Goal: Task Accomplishment & Management: Use online tool/utility

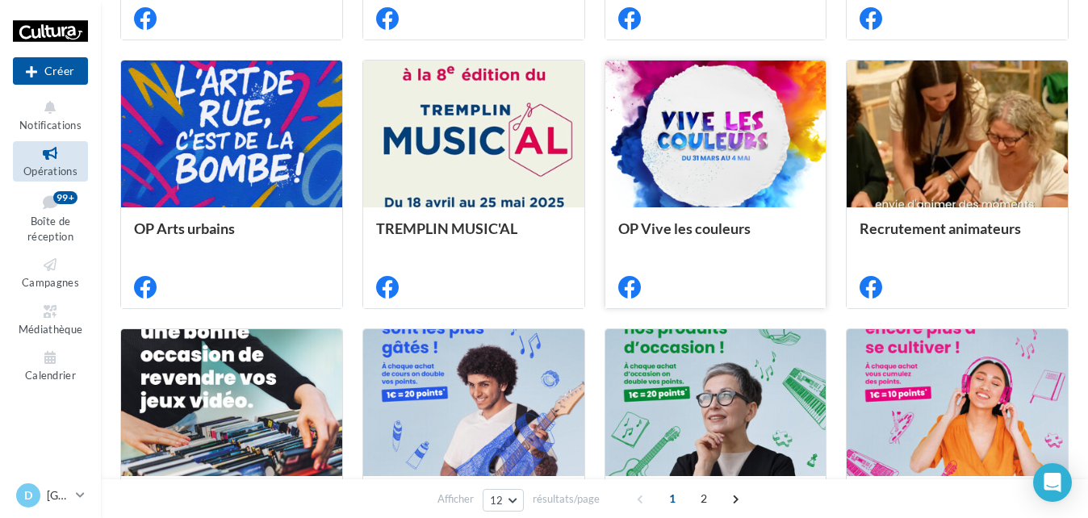
scroll to position [378, 0]
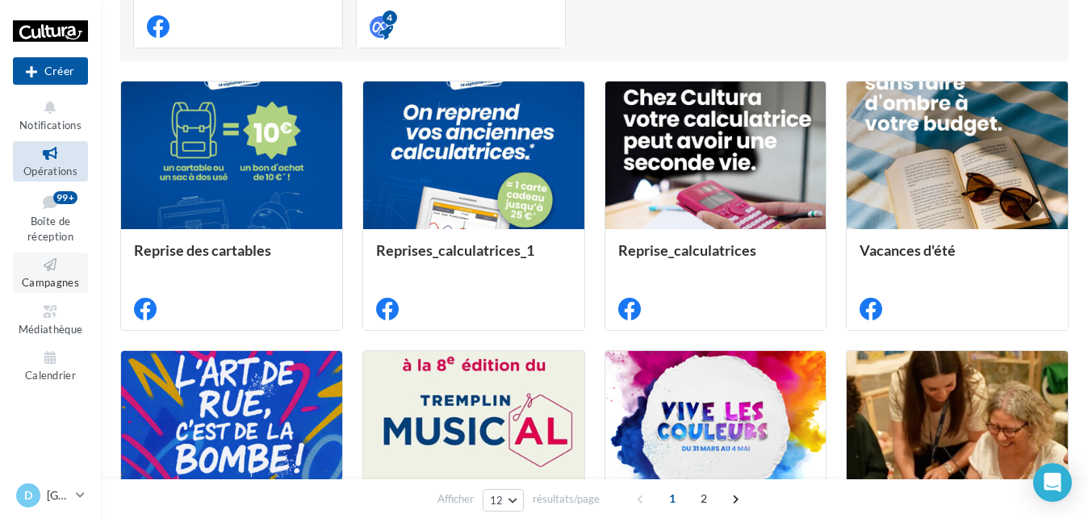
click at [48, 270] on icon at bounding box center [50, 265] width 65 height 19
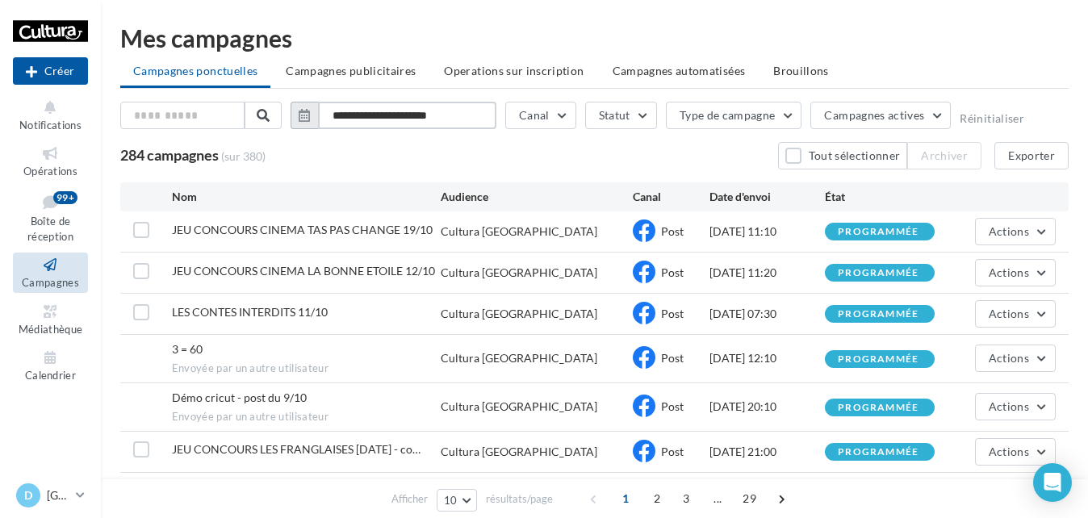
click at [487, 109] on input "**********" at bounding box center [407, 115] width 178 height 27
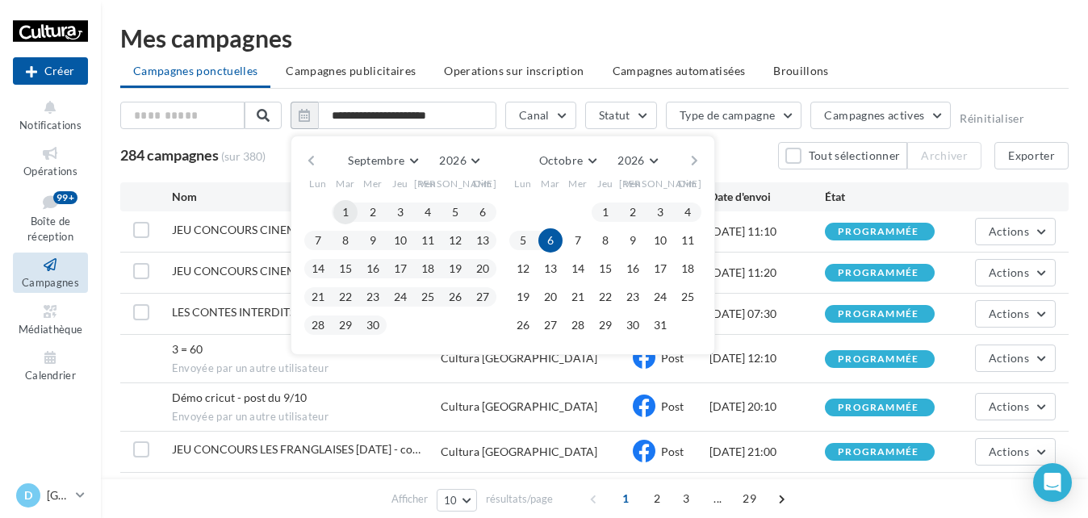
click at [341, 212] on button "1" at bounding box center [345, 212] width 24 height 24
click at [472, 160] on button "2026" at bounding box center [459, 160] width 52 height 23
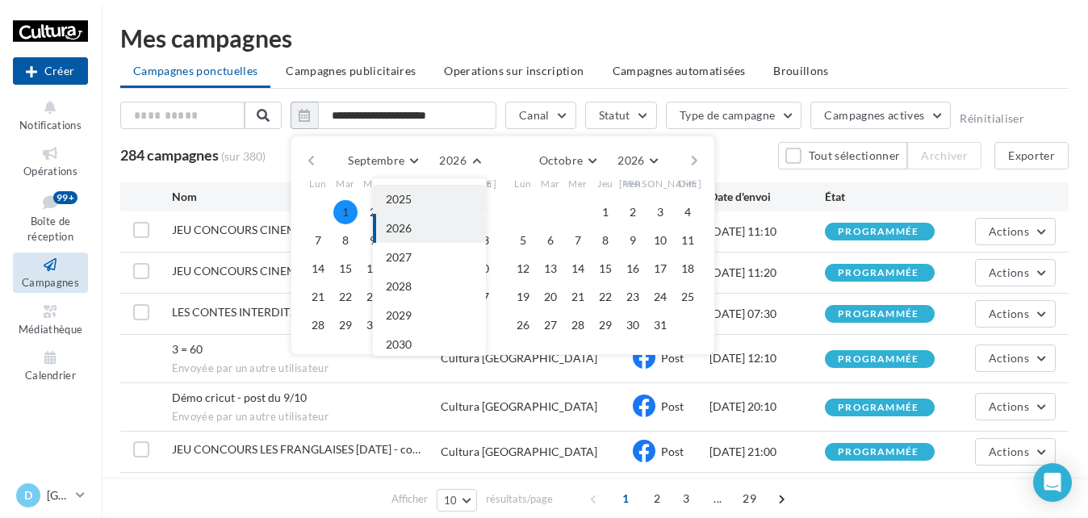
click at [425, 201] on button "2025" at bounding box center [429, 199] width 113 height 29
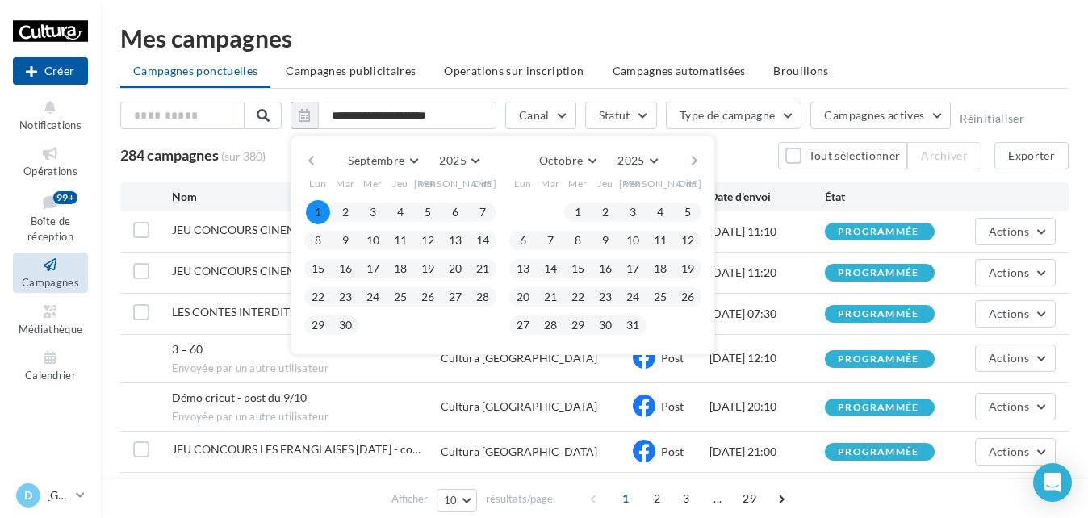
click at [325, 207] on button "1" at bounding box center [318, 212] width 24 height 24
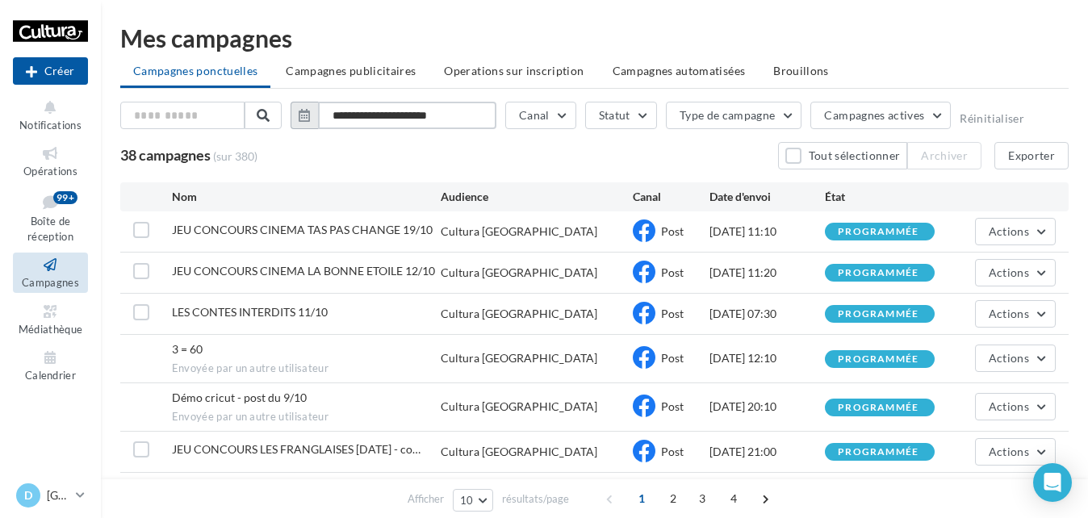
click at [442, 115] on input "**********" at bounding box center [407, 115] width 178 height 27
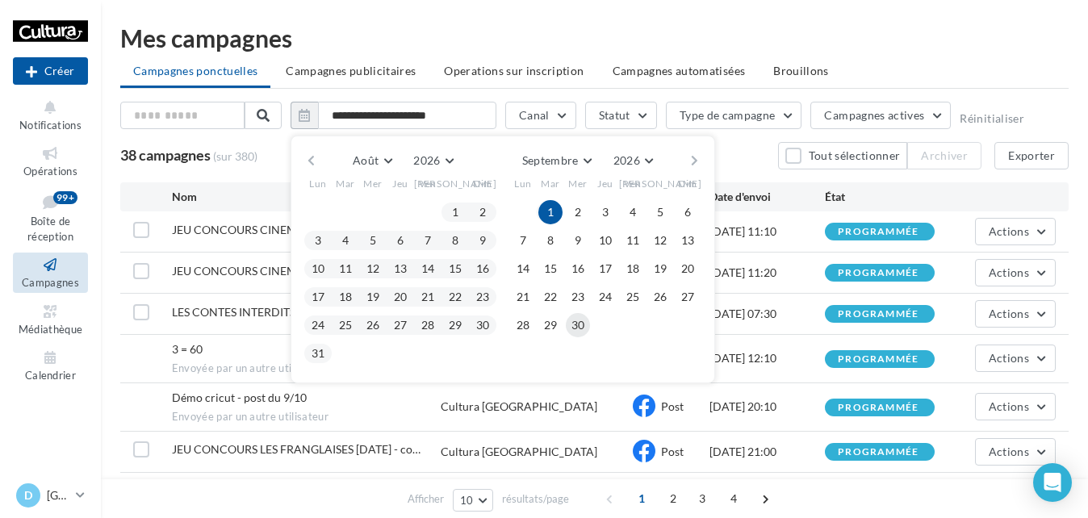
click at [576, 329] on button "30" at bounding box center [578, 325] width 24 height 24
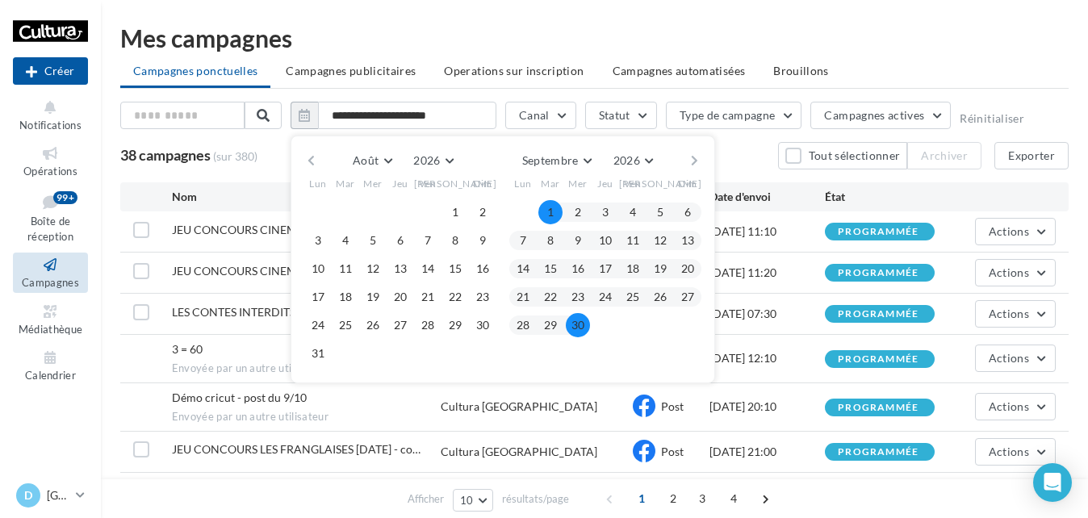
click at [547, 215] on button "1" at bounding box center [550, 212] width 24 height 24
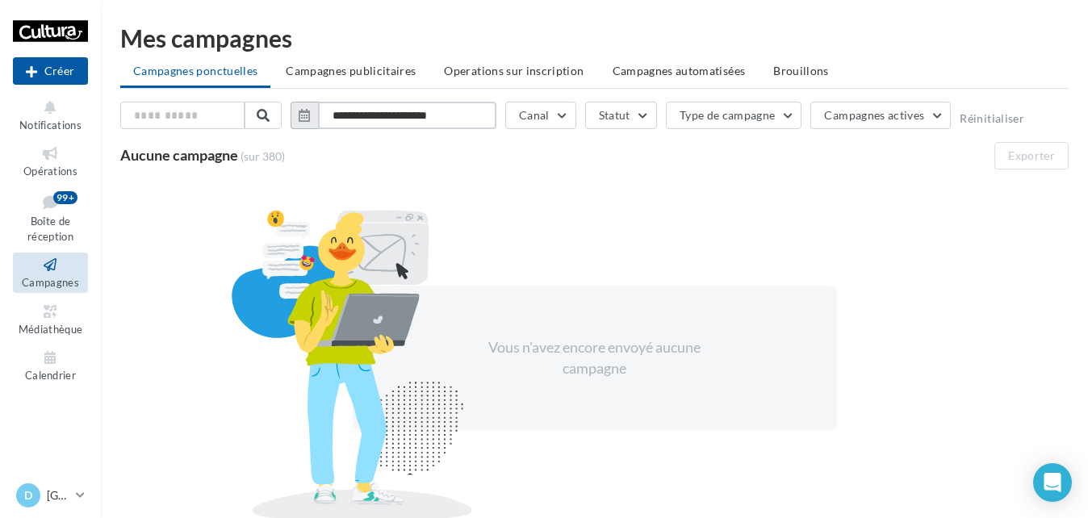
click at [454, 112] on input "**********" at bounding box center [407, 115] width 178 height 27
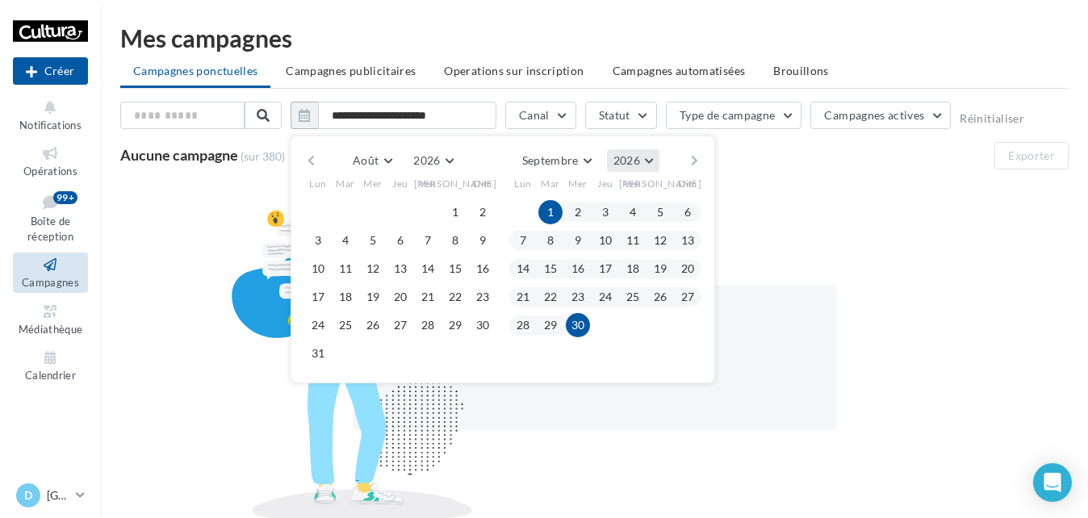
click at [629, 159] on span "2026" at bounding box center [627, 160] width 27 height 14
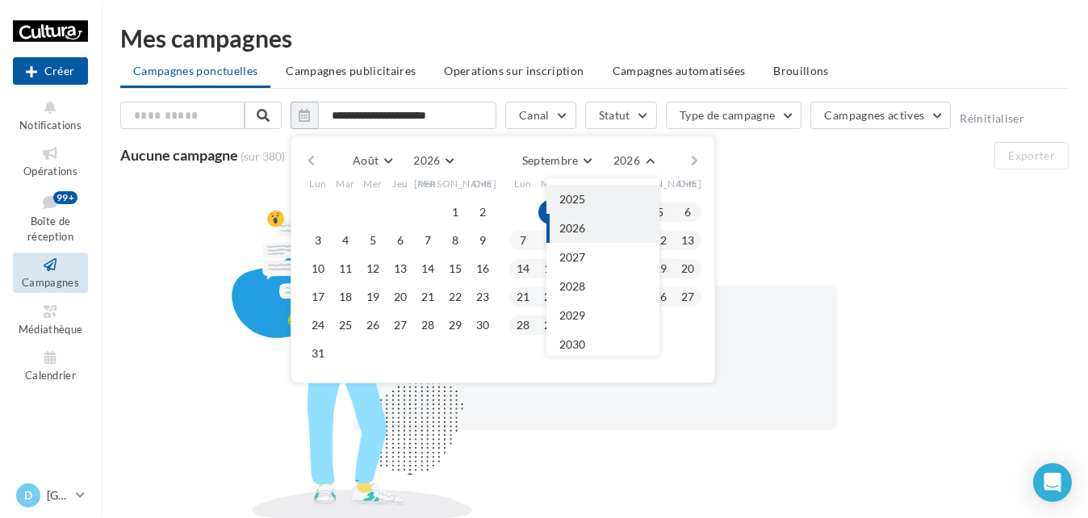
click at [571, 205] on span "2025" at bounding box center [572, 199] width 26 height 14
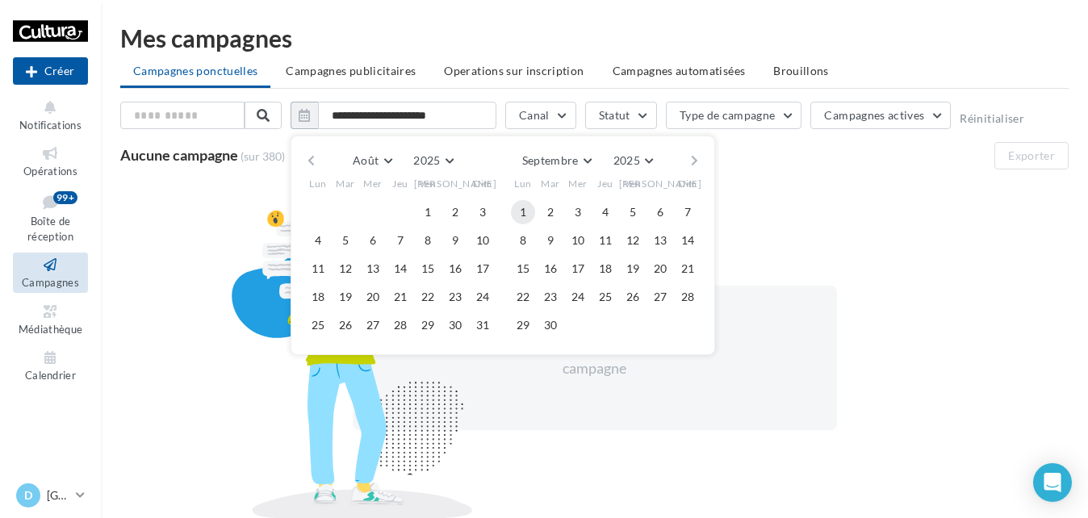
click at [518, 216] on button "1" at bounding box center [523, 212] width 24 height 24
click at [559, 329] on button "30" at bounding box center [550, 325] width 24 height 24
type input "**********"
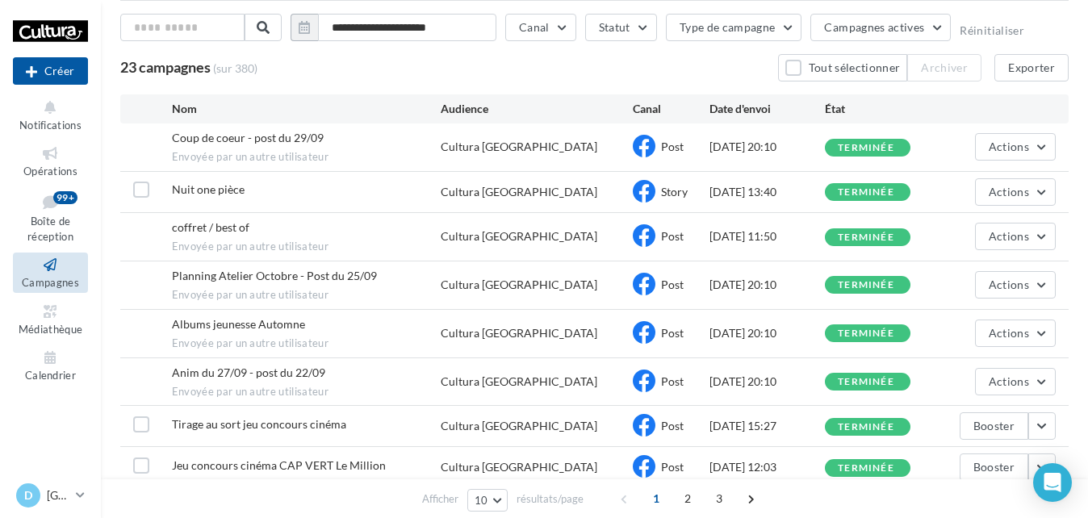
scroll to position [0, 0]
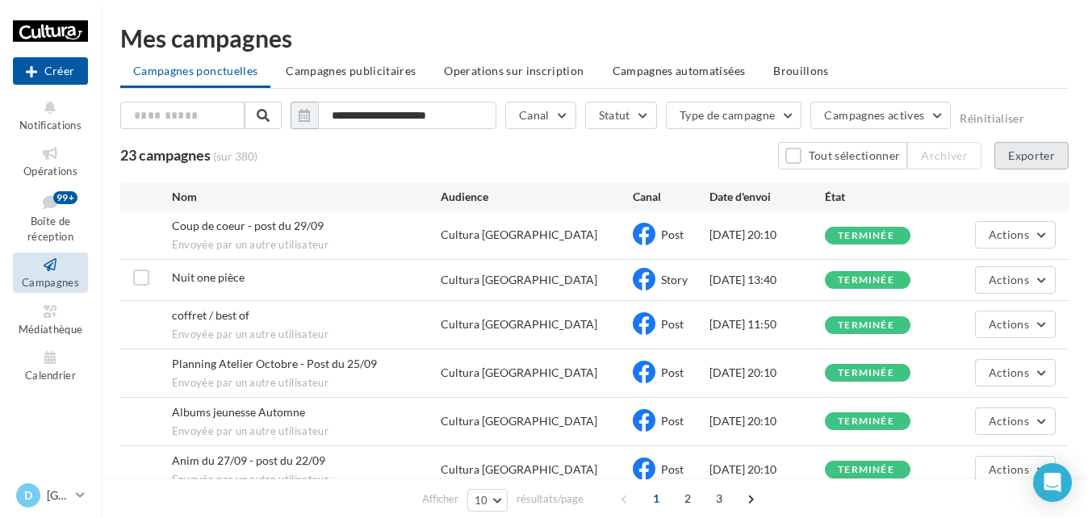
click at [1034, 157] on button "Exporter" at bounding box center [1032, 155] width 74 height 27
click at [542, 149] on div "23 campagnes (sur 380) Tout sélectionner Archiver Exporter" at bounding box center [594, 155] width 949 height 27
click at [37, 383] on link "Calendrier" at bounding box center [50, 366] width 75 height 40
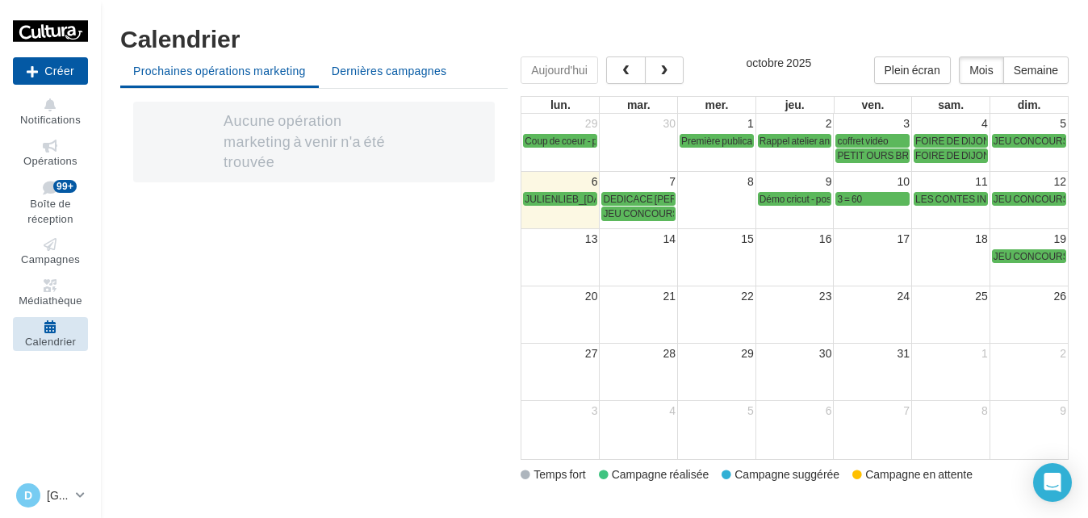
click at [375, 78] on li "Dernières campagnes" at bounding box center [389, 71] width 141 height 29
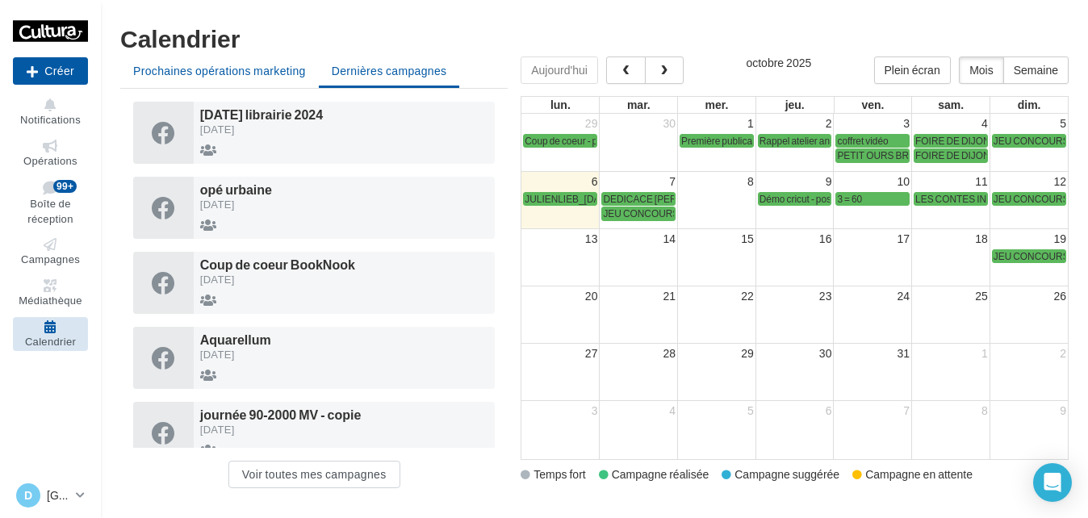
click at [266, 71] on span "Prochaines opérations marketing" at bounding box center [219, 71] width 173 height 14
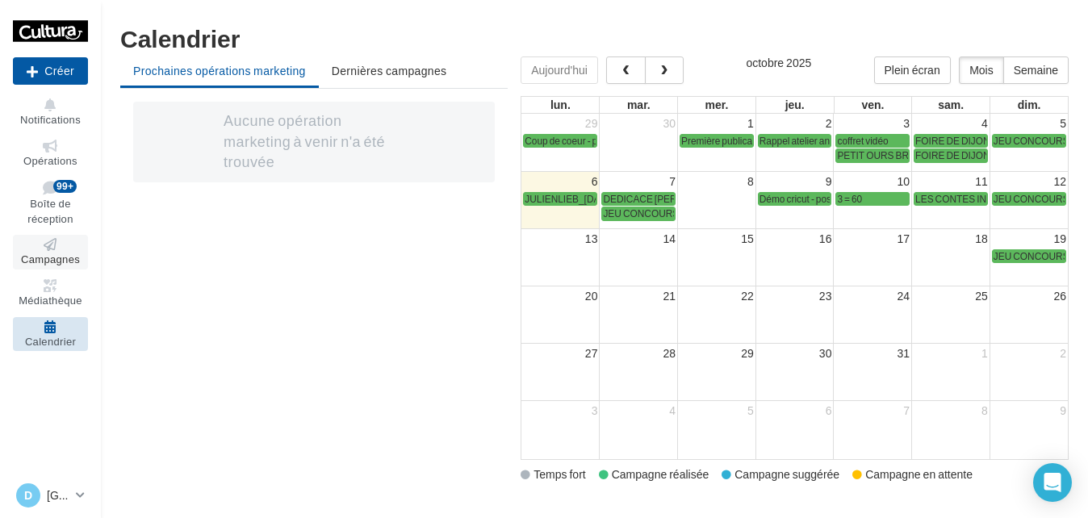
click at [45, 253] on span "Campagnes" at bounding box center [50, 259] width 59 height 13
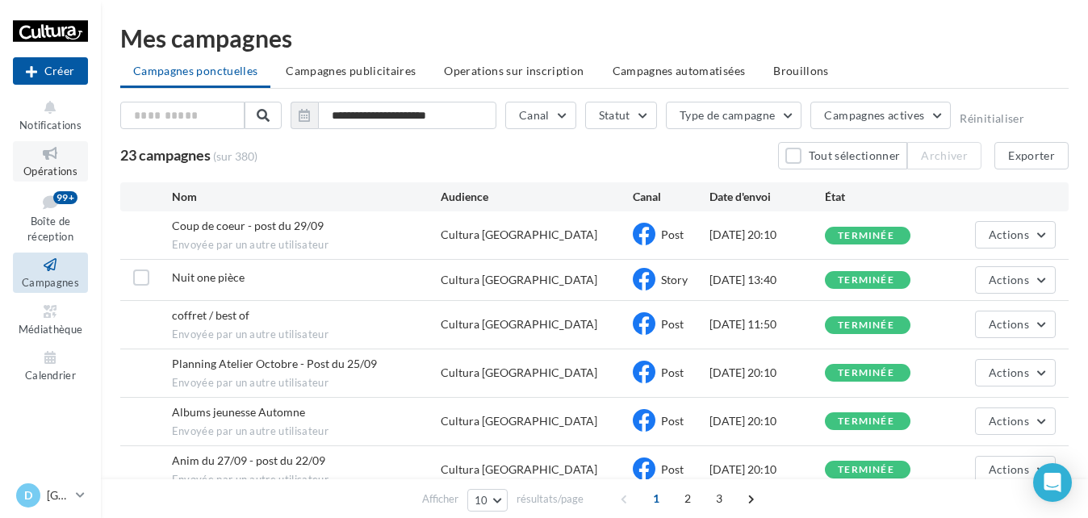
click at [48, 172] on span "Opérations" at bounding box center [50, 171] width 54 height 13
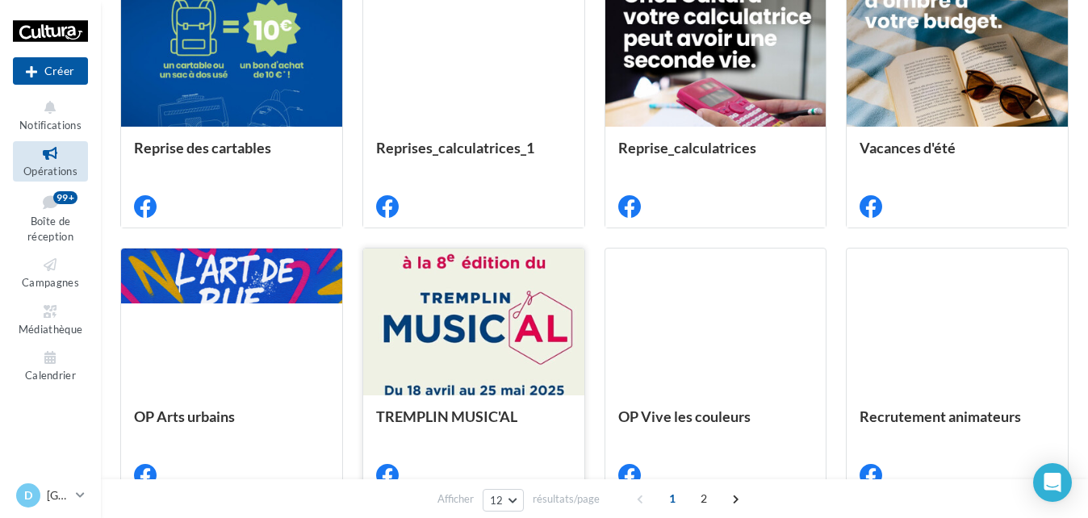
scroll to position [484, 0]
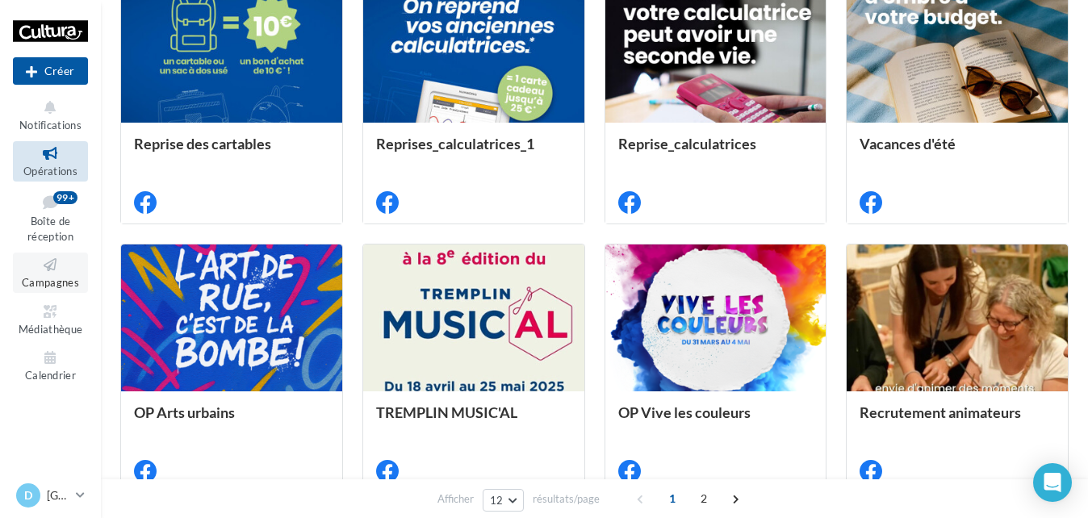
click at [46, 274] on icon at bounding box center [50, 265] width 65 height 19
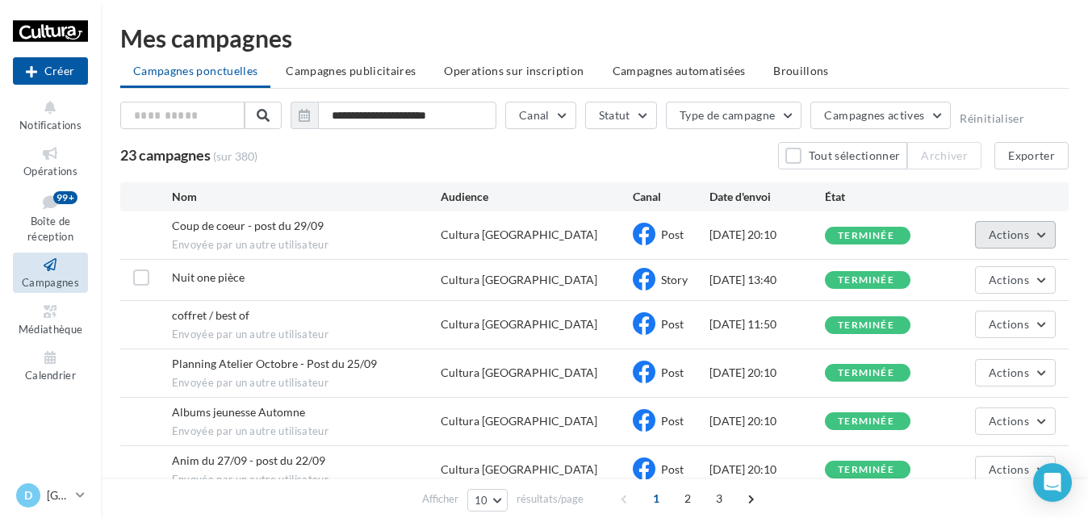
click at [999, 237] on span "Actions" at bounding box center [1009, 235] width 40 height 14
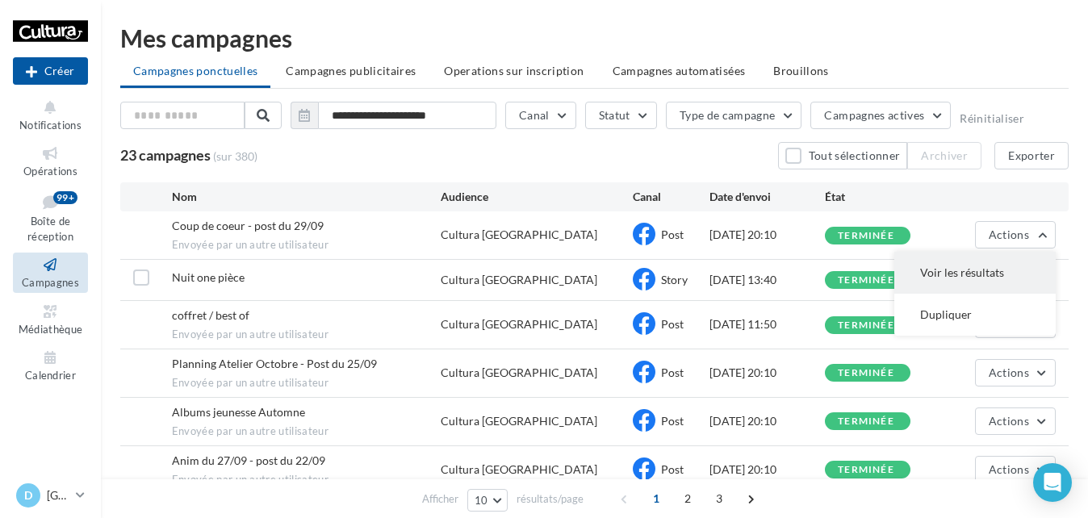
click at [982, 268] on button "Voir les résultats" at bounding box center [974, 273] width 161 height 42
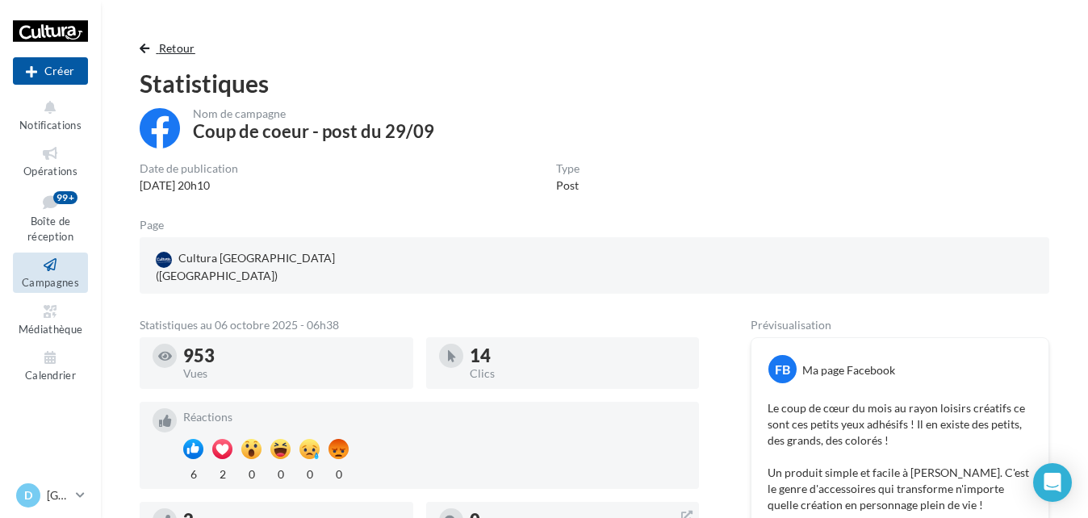
click at [172, 43] on span "Retour" at bounding box center [177, 48] width 36 height 14
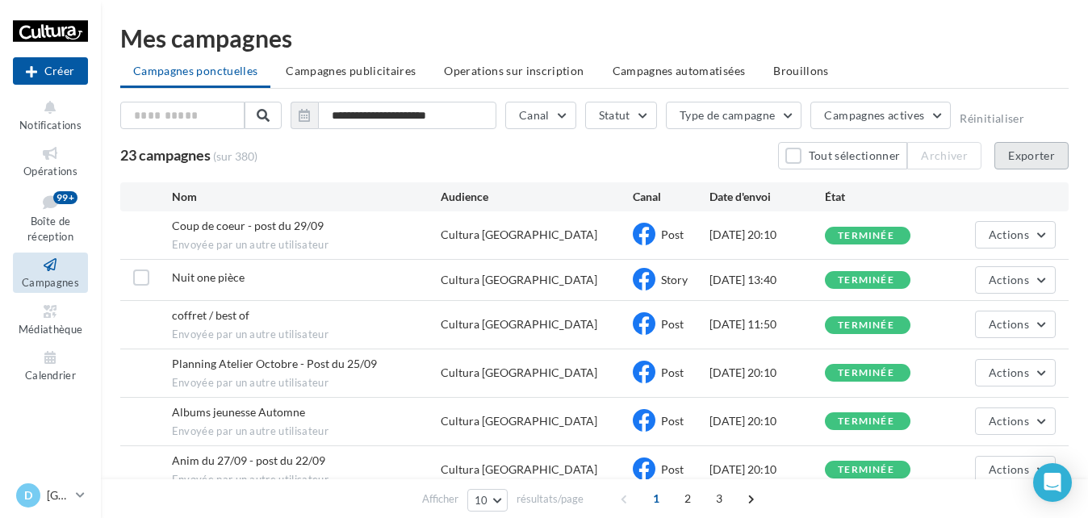
click at [1041, 158] on button "Exporter" at bounding box center [1032, 155] width 74 height 27
click at [489, 144] on div "23 campagnes (sur 380) Tout sélectionner Archiver Exporter" at bounding box center [594, 155] width 949 height 27
click at [903, 111] on span "Campagnes actives" at bounding box center [874, 115] width 100 height 14
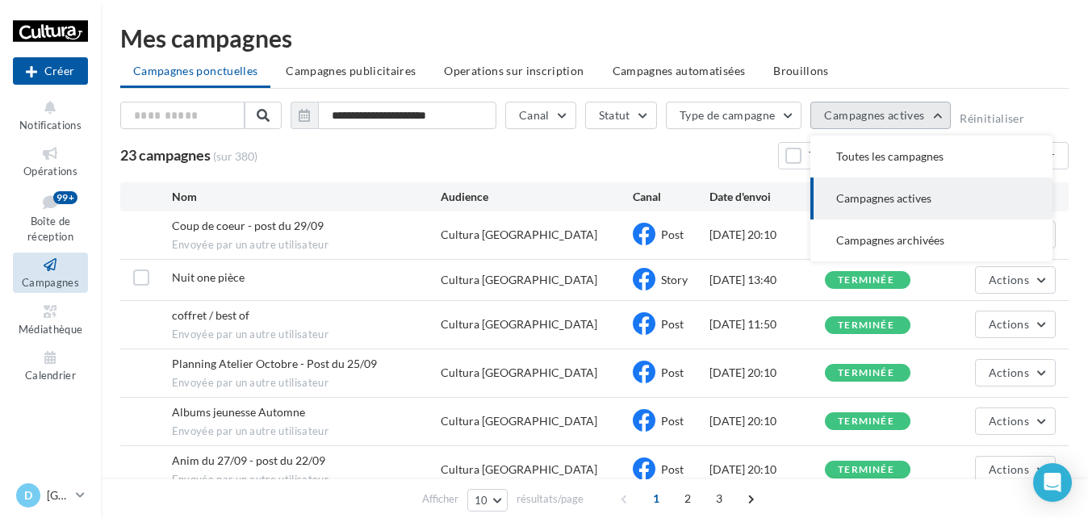
click at [903, 111] on span "Campagnes actives" at bounding box center [874, 115] width 100 height 14
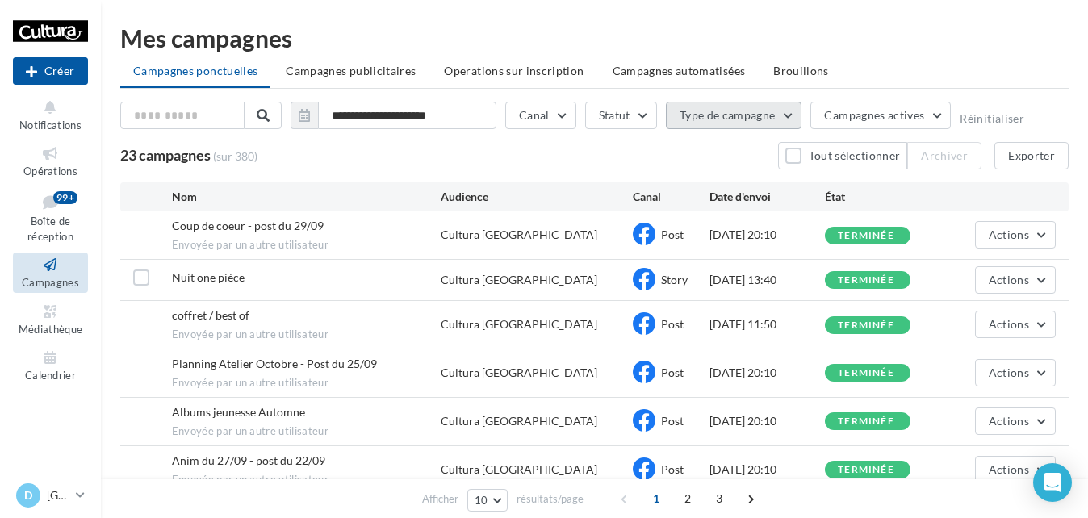
click at [755, 124] on button "Type de campagne" at bounding box center [734, 115] width 136 height 27
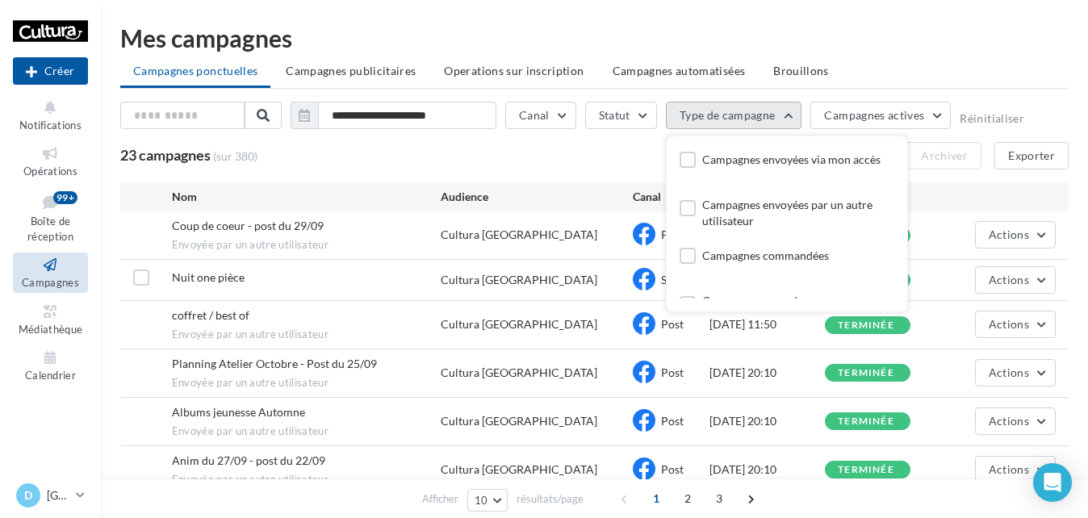
click at [736, 110] on button "Type de campagne" at bounding box center [734, 115] width 136 height 27
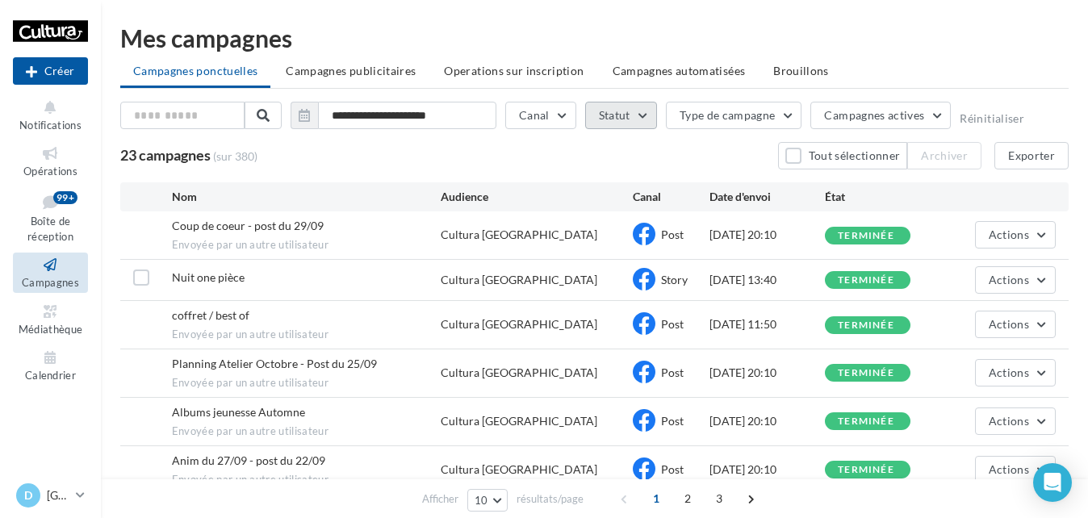
click at [635, 115] on button "Statut" at bounding box center [621, 115] width 72 height 27
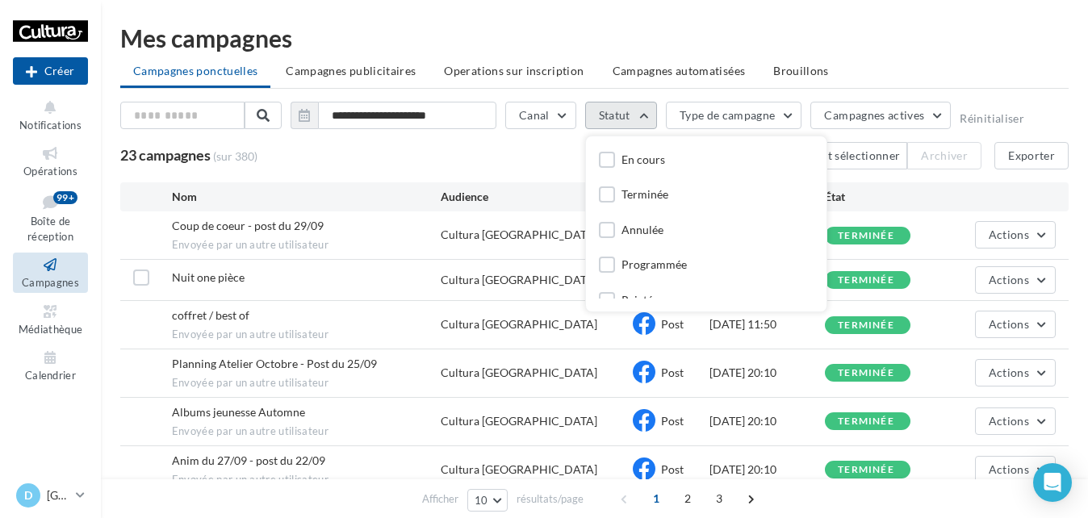
click at [637, 112] on button "Statut" at bounding box center [621, 115] width 72 height 27
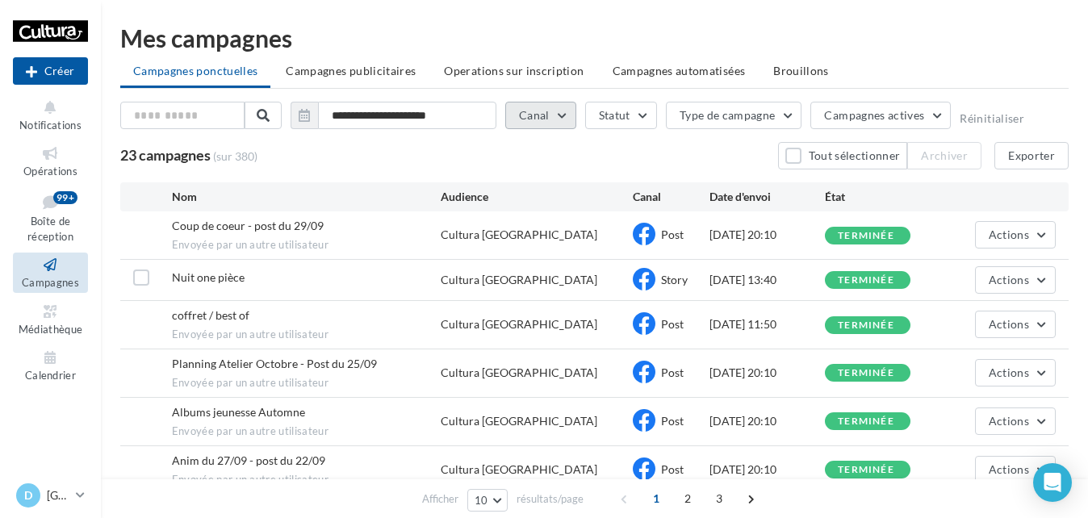
click at [548, 111] on button "Canal" at bounding box center [540, 115] width 71 height 27
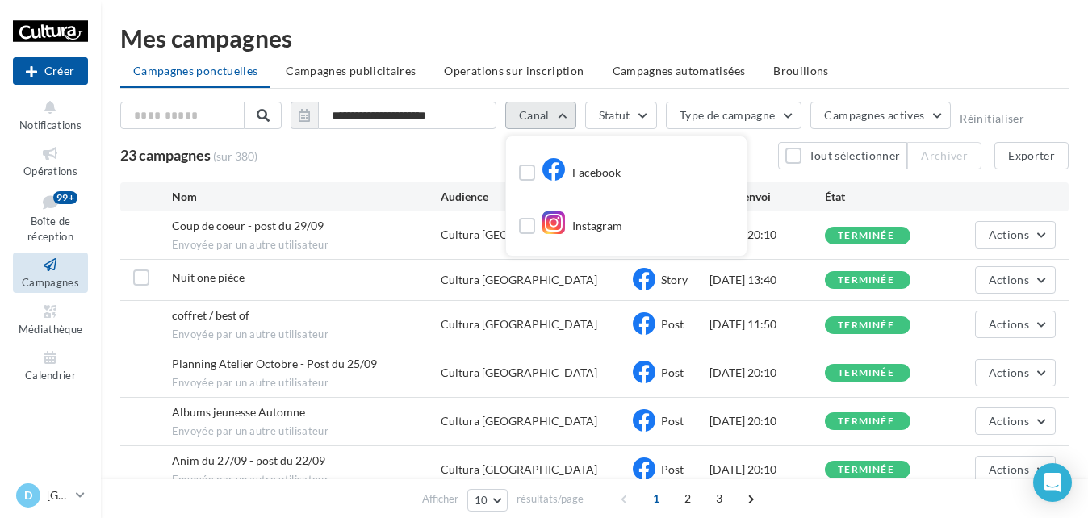
click at [548, 111] on button "Canal" at bounding box center [540, 115] width 71 height 27
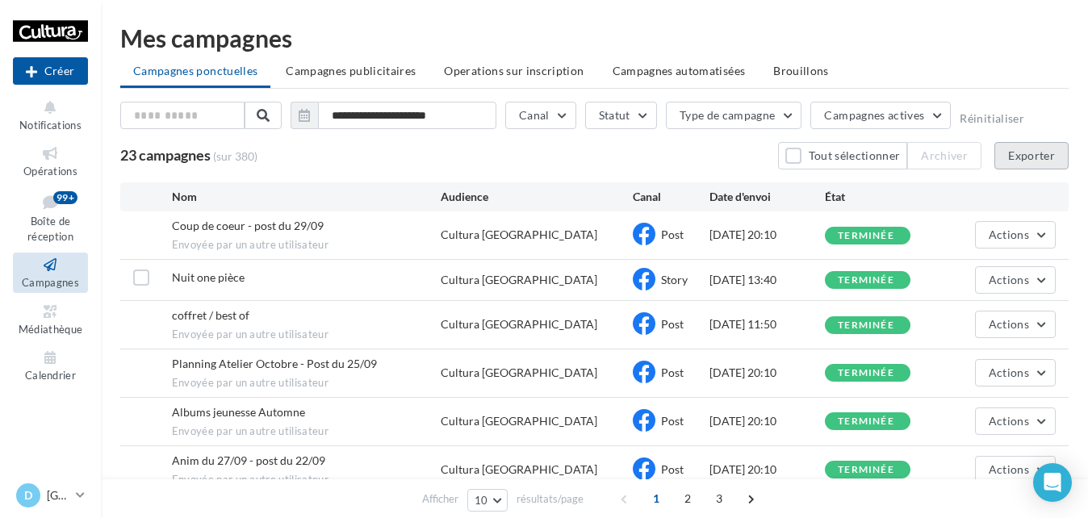
click at [1023, 160] on button "Exporter" at bounding box center [1032, 155] width 74 height 27
click at [71, 502] on link "D Dijon [PERSON_NAME][EMAIL_ADDRESS][DOMAIN_NAME]" at bounding box center [50, 495] width 75 height 31
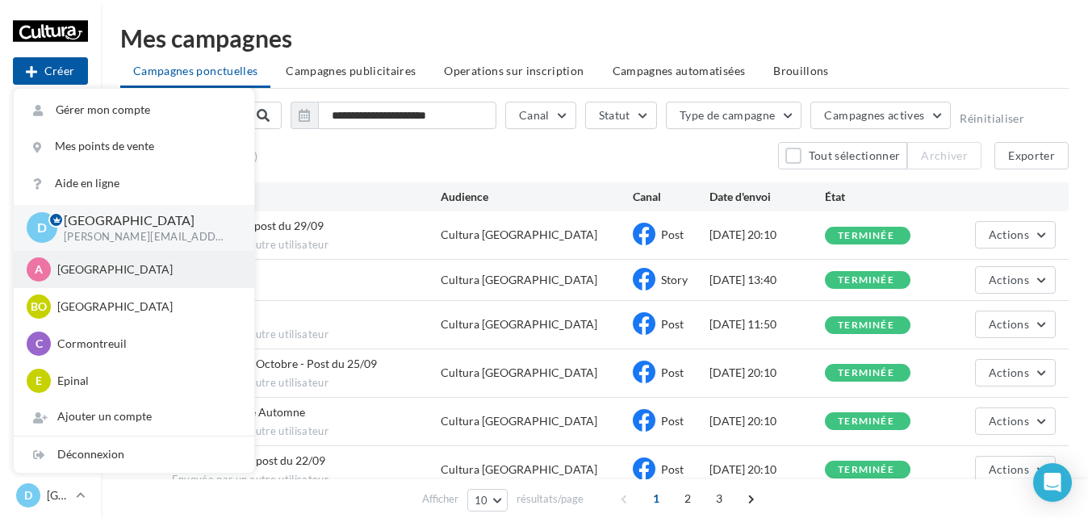
click at [106, 266] on p "[GEOGRAPHIC_DATA]" at bounding box center [146, 270] width 178 height 16
click at [92, 269] on p "[GEOGRAPHIC_DATA]" at bounding box center [146, 270] width 178 height 16
